Goal: Navigation & Orientation: Understand site structure

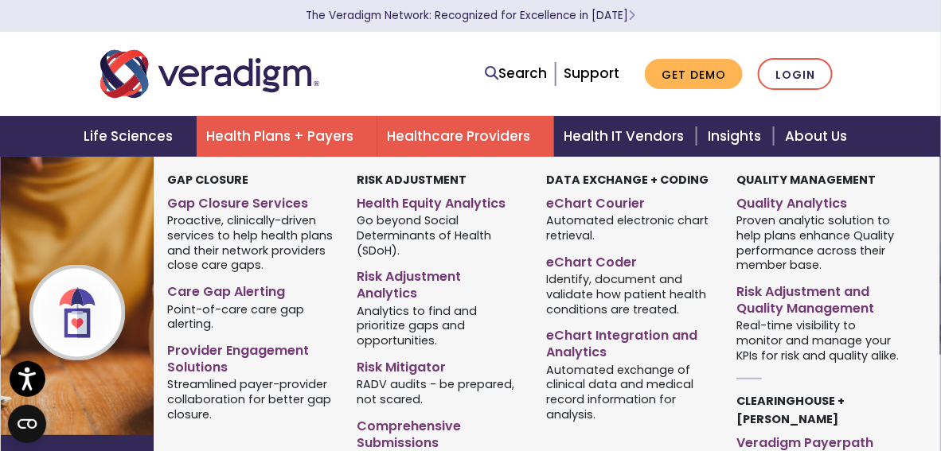
click at [263, 134] on link "Health Plans + Payers" at bounding box center [287, 136] width 181 height 41
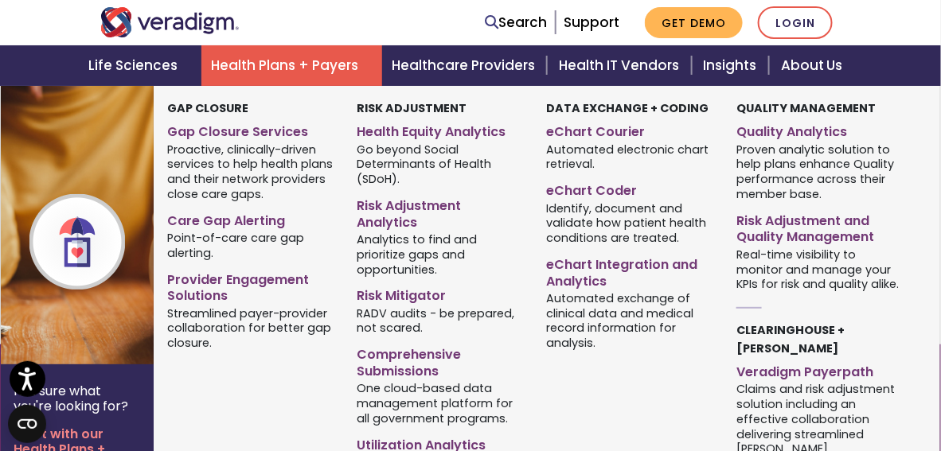
scroll to position [1990, 0]
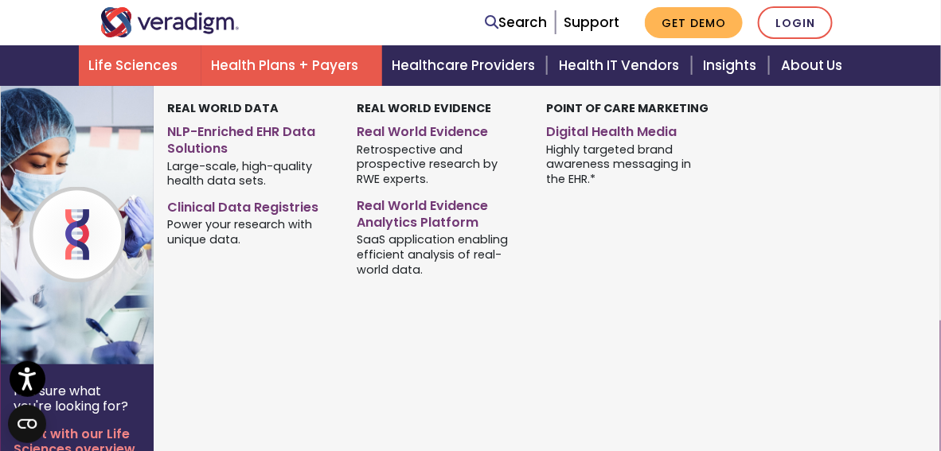
click at [140, 68] on link "Life Sciences" at bounding box center [140, 65] width 123 height 41
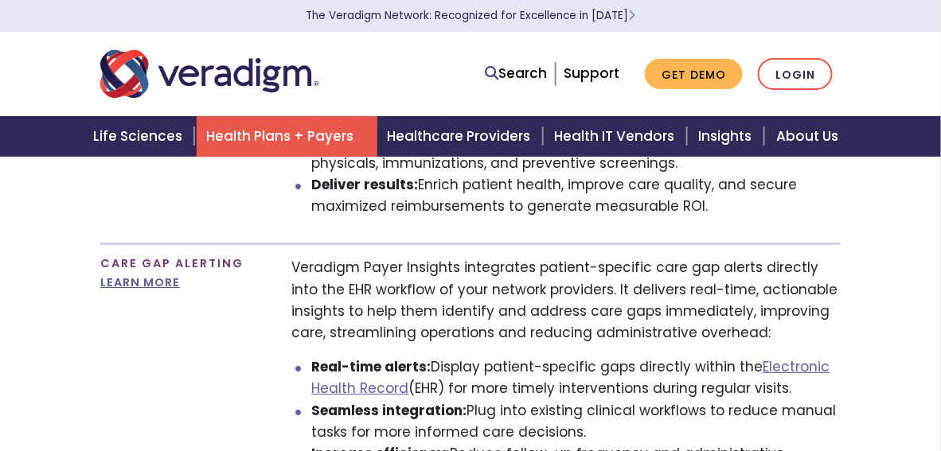
scroll to position [1353, 0]
